Goal: Transaction & Acquisition: Book appointment/travel/reservation

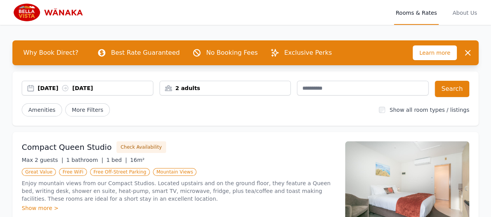
click at [84, 89] on div "[DATE] [DATE]" at bounding box center [95, 88] width 115 height 8
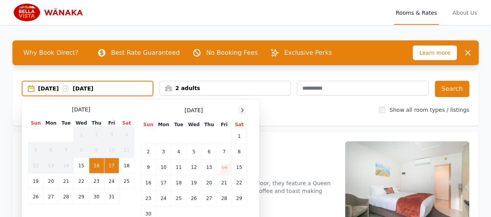
click at [242, 110] on icon at bounding box center [242, 110] width 6 height 6
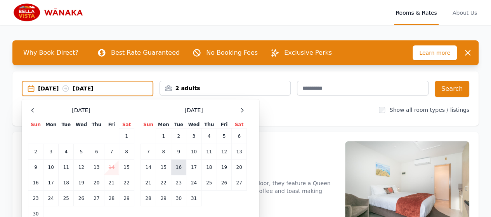
click at [178, 166] on td "16" at bounding box center [178, 168] width 15 height 16
click at [192, 166] on td "17" at bounding box center [193, 168] width 15 height 16
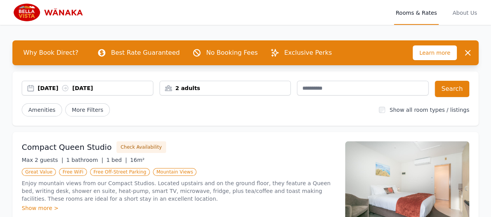
click at [219, 83] on div "2 adults" at bounding box center [226, 88] width 132 height 15
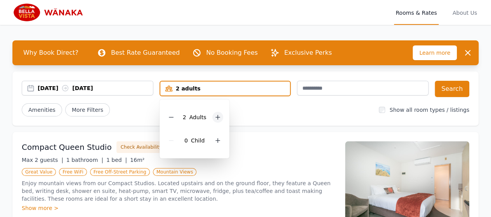
click at [215, 117] on icon at bounding box center [218, 117] width 6 height 6
click at [454, 89] on button "Search" at bounding box center [452, 89] width 35 height 16
